Goal: Task Accomplishment & Management: Use online tool/utility

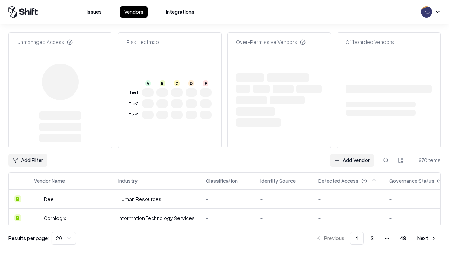
click at [352, 154] on link "Add Vendor" at bounding box center [352, 160] width 44 height 13
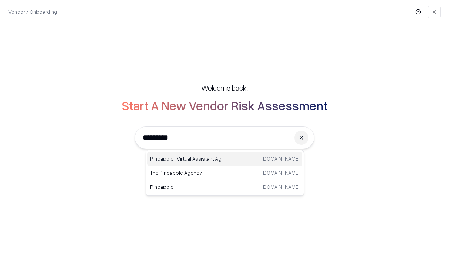
click at [225, 159] on div "Pineapple | Virtual Assistant Agency [DOMAIN_NAME]" at bounding box center [224, 159] width 155 height 14
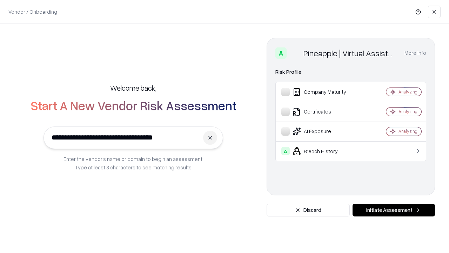
type input "**********"
click at [394, 210] on button "Initiate Assessment" at bounding box center [394, 210] width 83 height 13
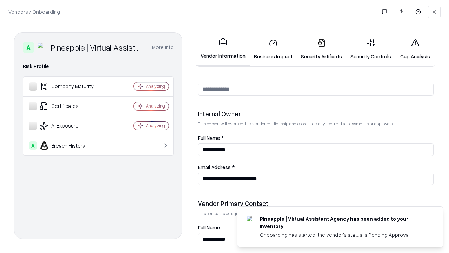
scroll to position [364, 0]
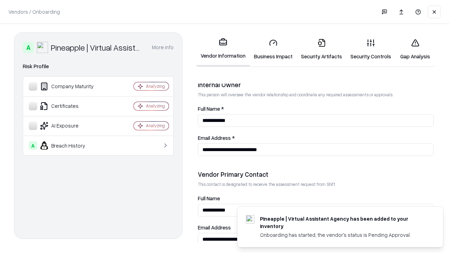
click at [274, 49] on link "Business Impact" at bounding box center [273, 49] width 47 height 33
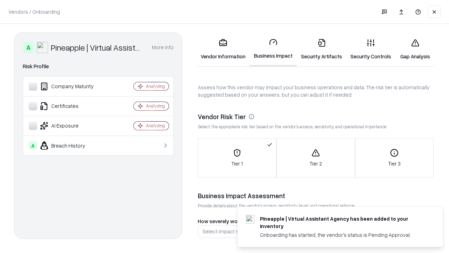
click at [322, 49] on link "Security Artifacts" at bounding box center [322, 49] width 50 height 33
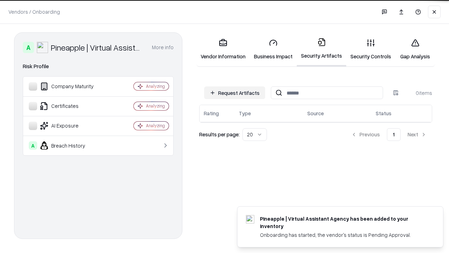
click at [235, 92] on button "Request Artifacts" at bounding box center [234, 92] width 61 height 13
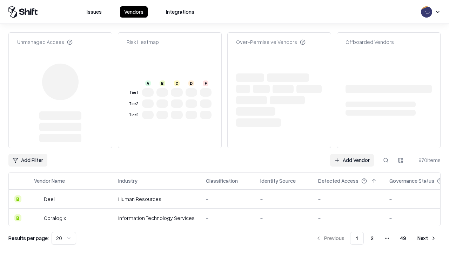
click at [352, 154] on link "Add Vendor" at bounding box center [352, 160] width 44 height 13
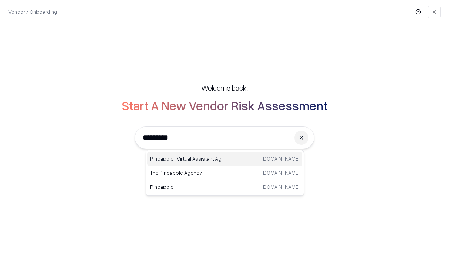
click at [225, 159] on div "Pineapple | Virtual Assistant Agency [DOMAIN_NAME]" at bounding box center [224, 159] width 155 height 14
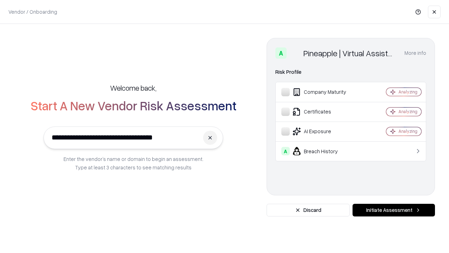
type input "**********"
click at [394, 210] on button "Initiate Assessment" at bounding box center [394, 210] width 83 height 13
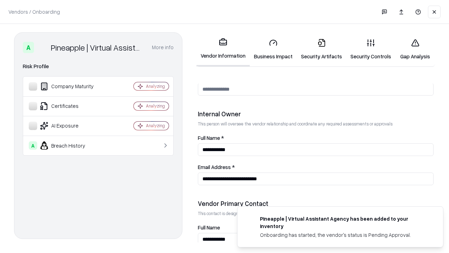
scroll to position [364, 0]
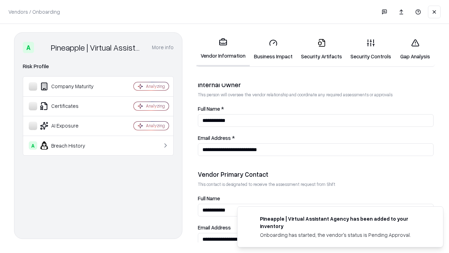
click at [415, 49] on link "Gap Analysis" at bounding box center [416, 49] width 40 height 33
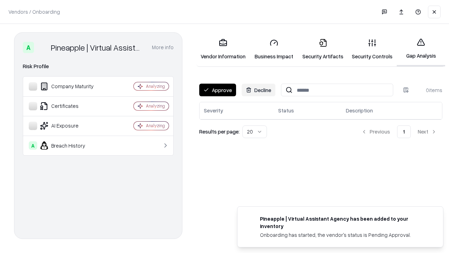
click at [218, 90] on button "Approve" at bounding box center [217, 90] width 37 height 13
